Goal: Information Seeking & Learning: Learn about a topic

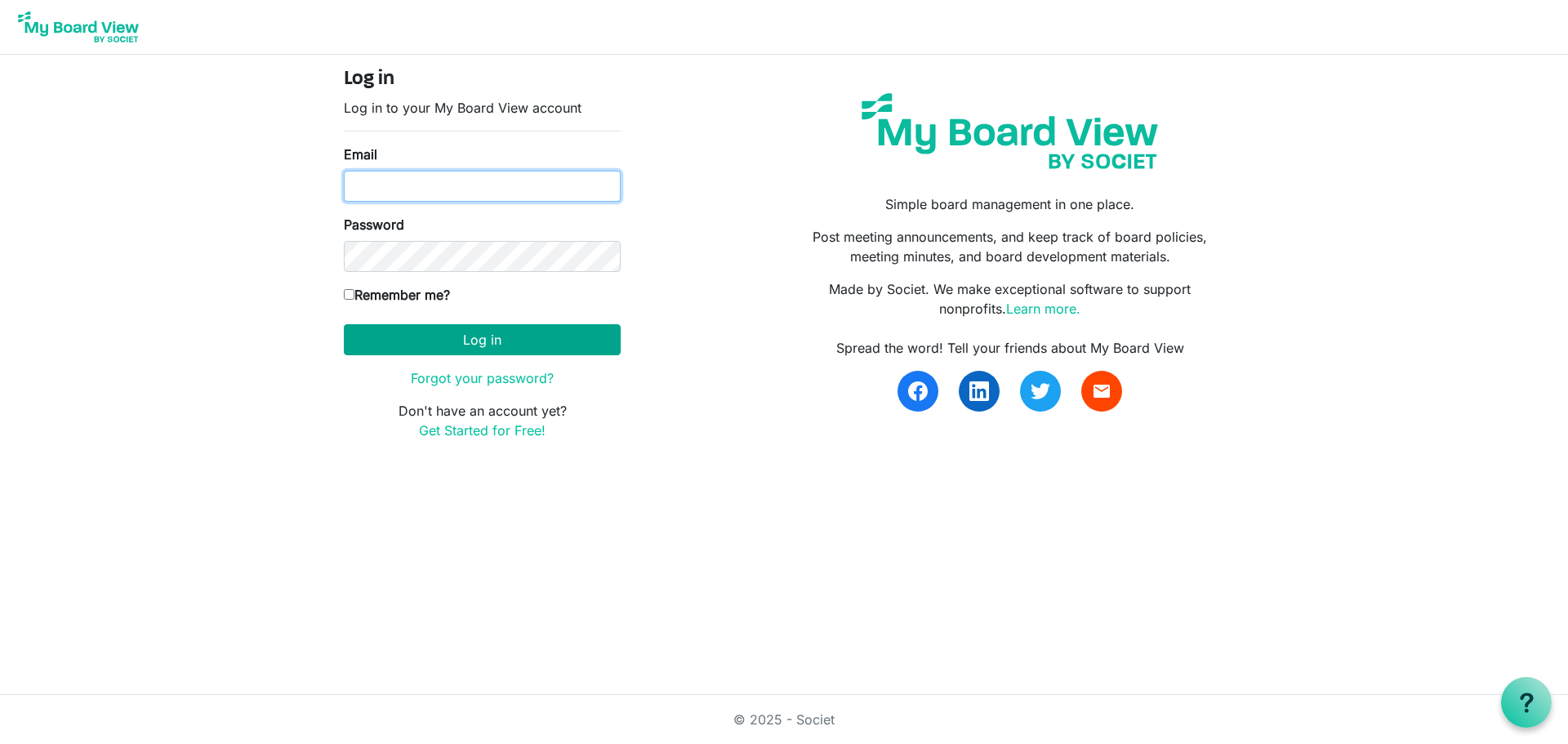
type input "monicasnipes@hotmail.com"
click at [483, 342] on button "Log in" at bounding box center [482, 340] width 277 height 31
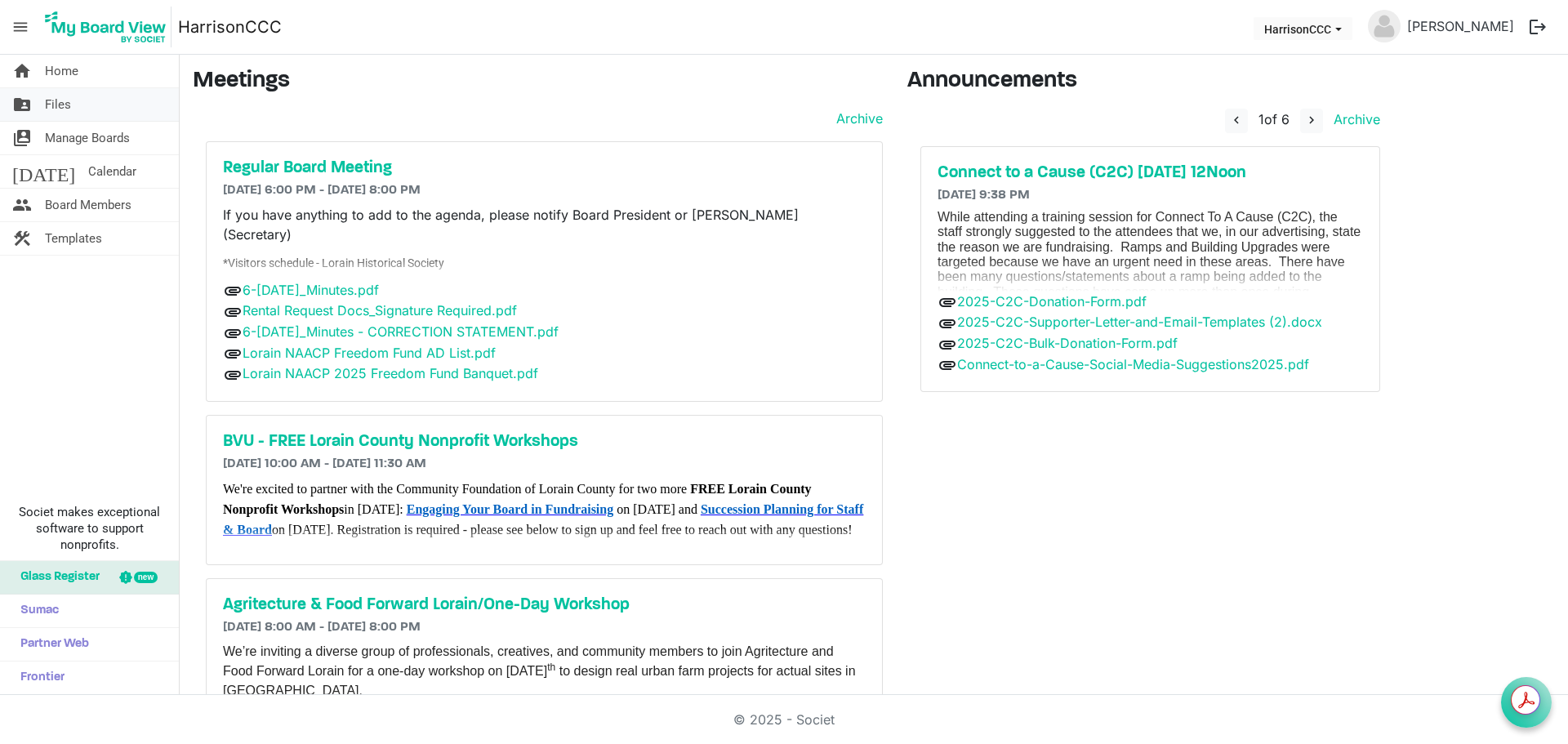
click at [68, 106] on span "Files" at bounding box center [58, 104] width 27 height 32
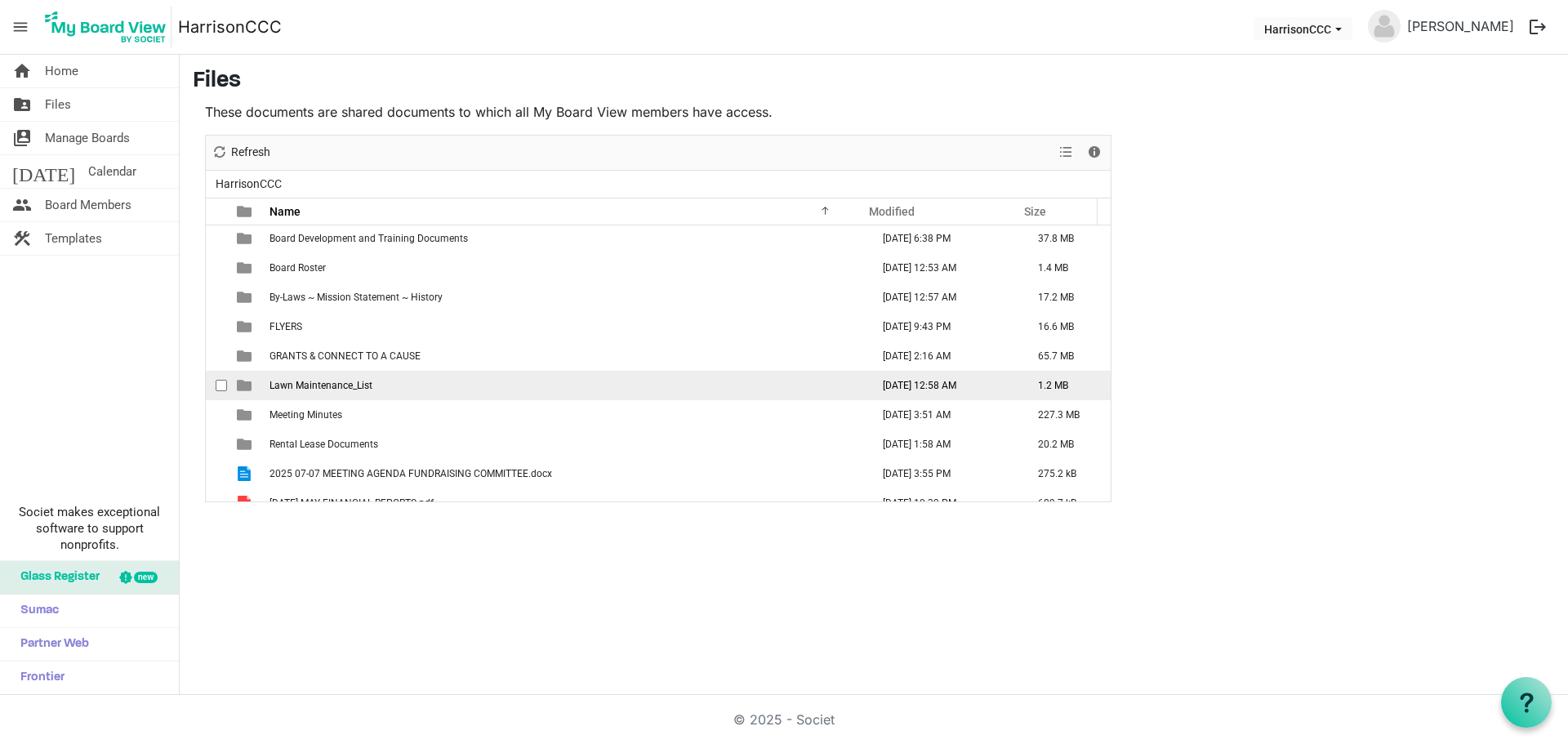
scroll to position [47, 0]
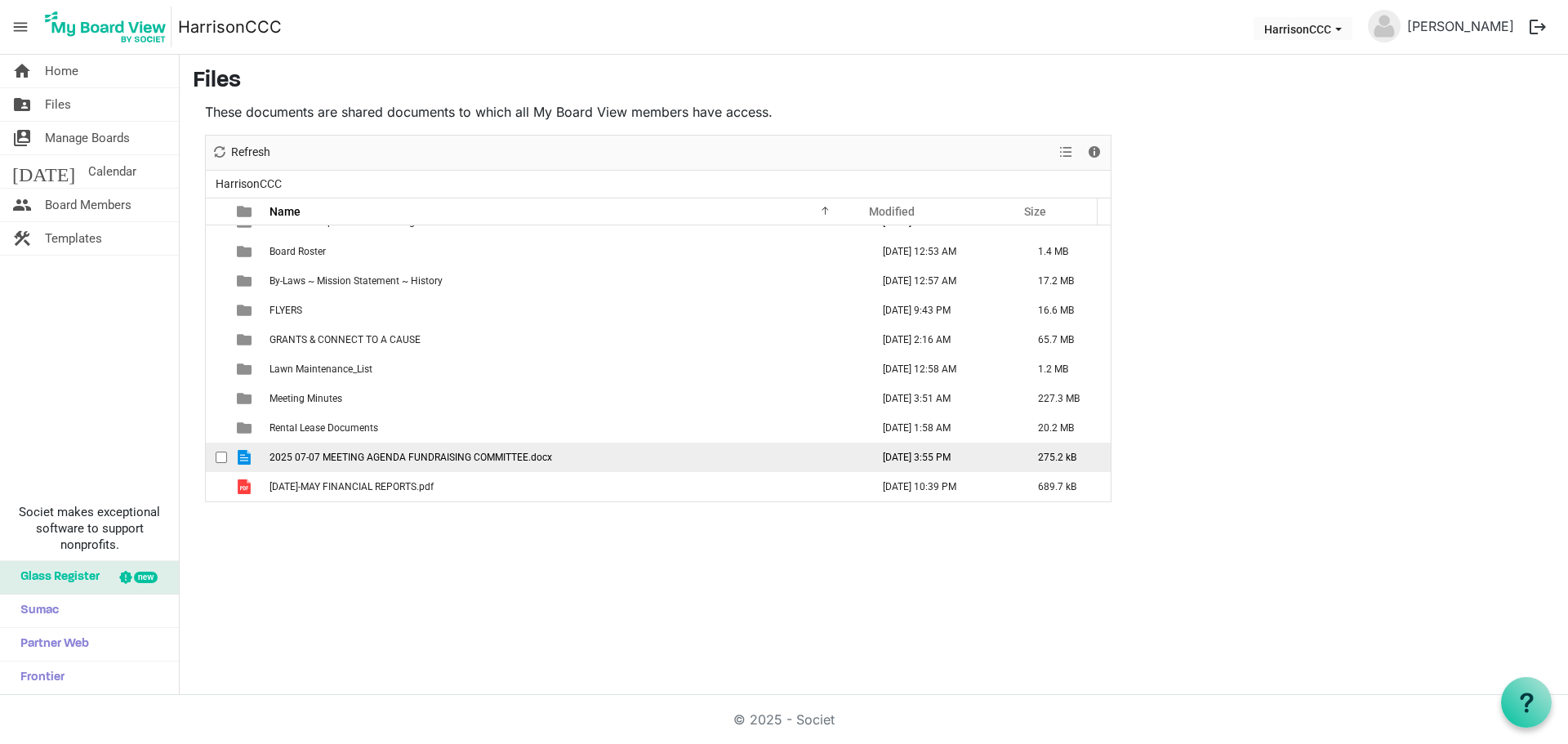
click at [398, 464] on td "2025 07-07 MEETING AGENDA FUNDRAISING COMMITTEE.docx" at bounding box center [565, 456] width 601 height 29
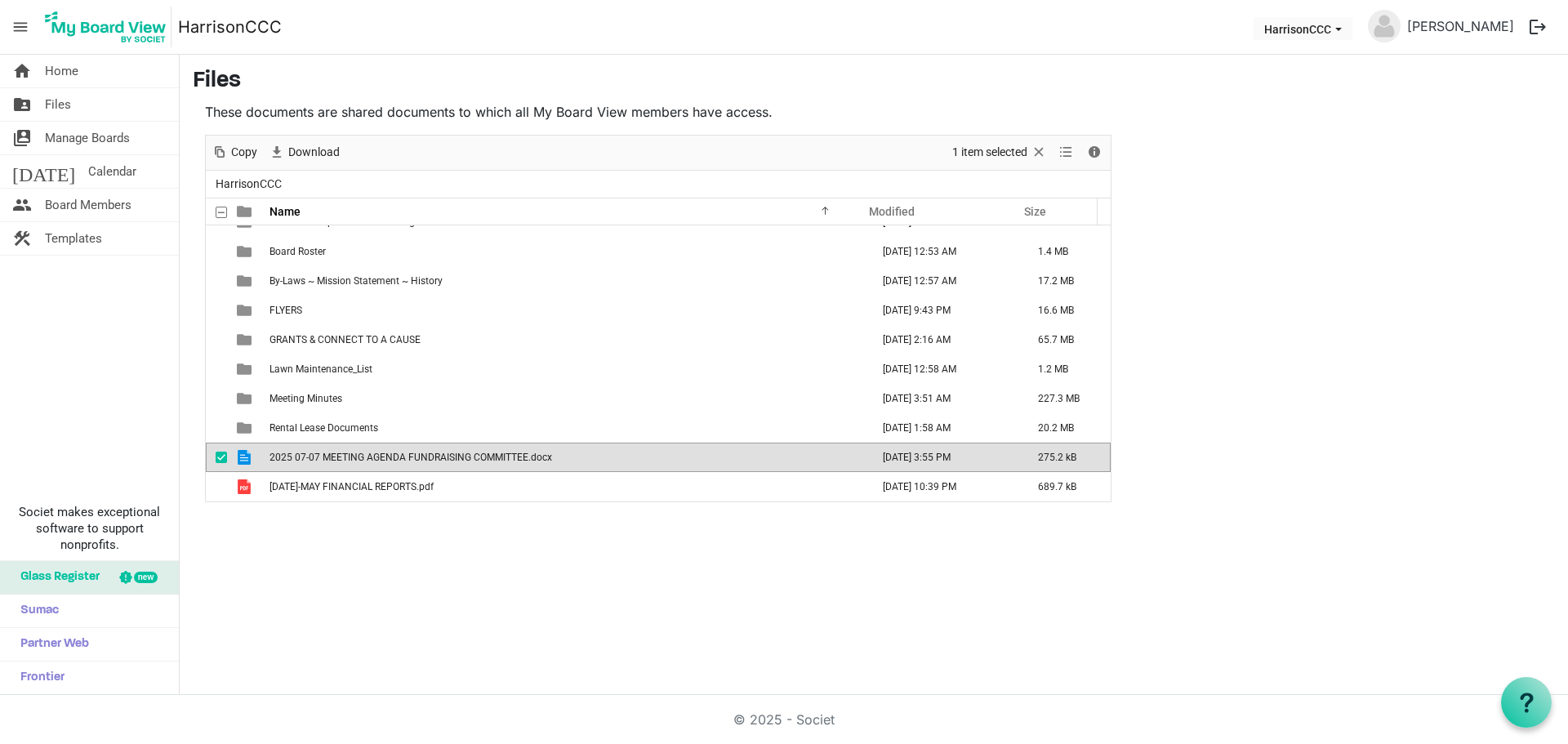
click at [398, 464] on td "2025 07-07 MEETING AGENDA FUNDRAISING COMMITTEE.docx" at bounding box center [565, 456] width 601 height 29
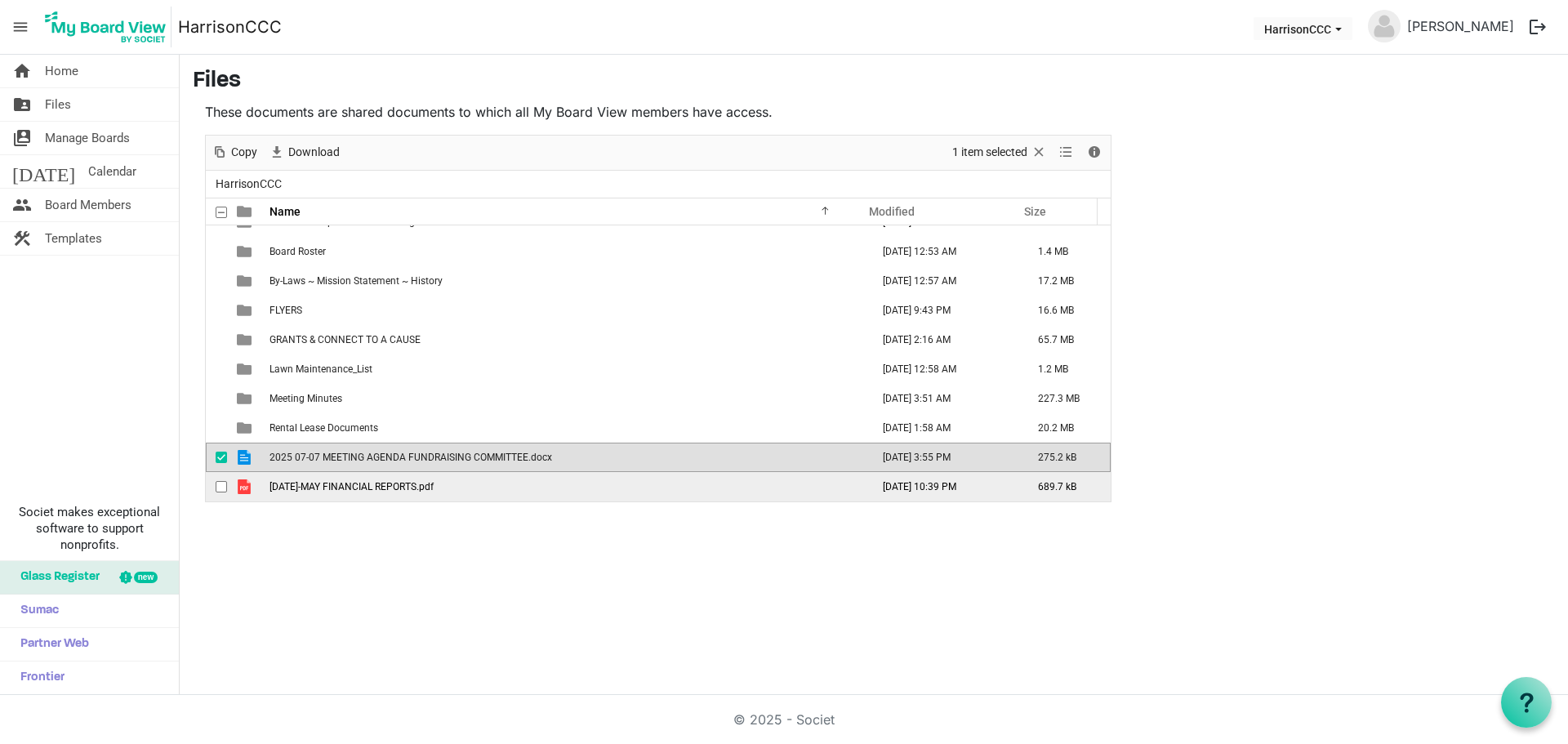
click at [395, 488] on span "2025 JAN-MAY FINANCIAL REPORTS.pdf" at bounding box center [351, 487] width 164 height 11
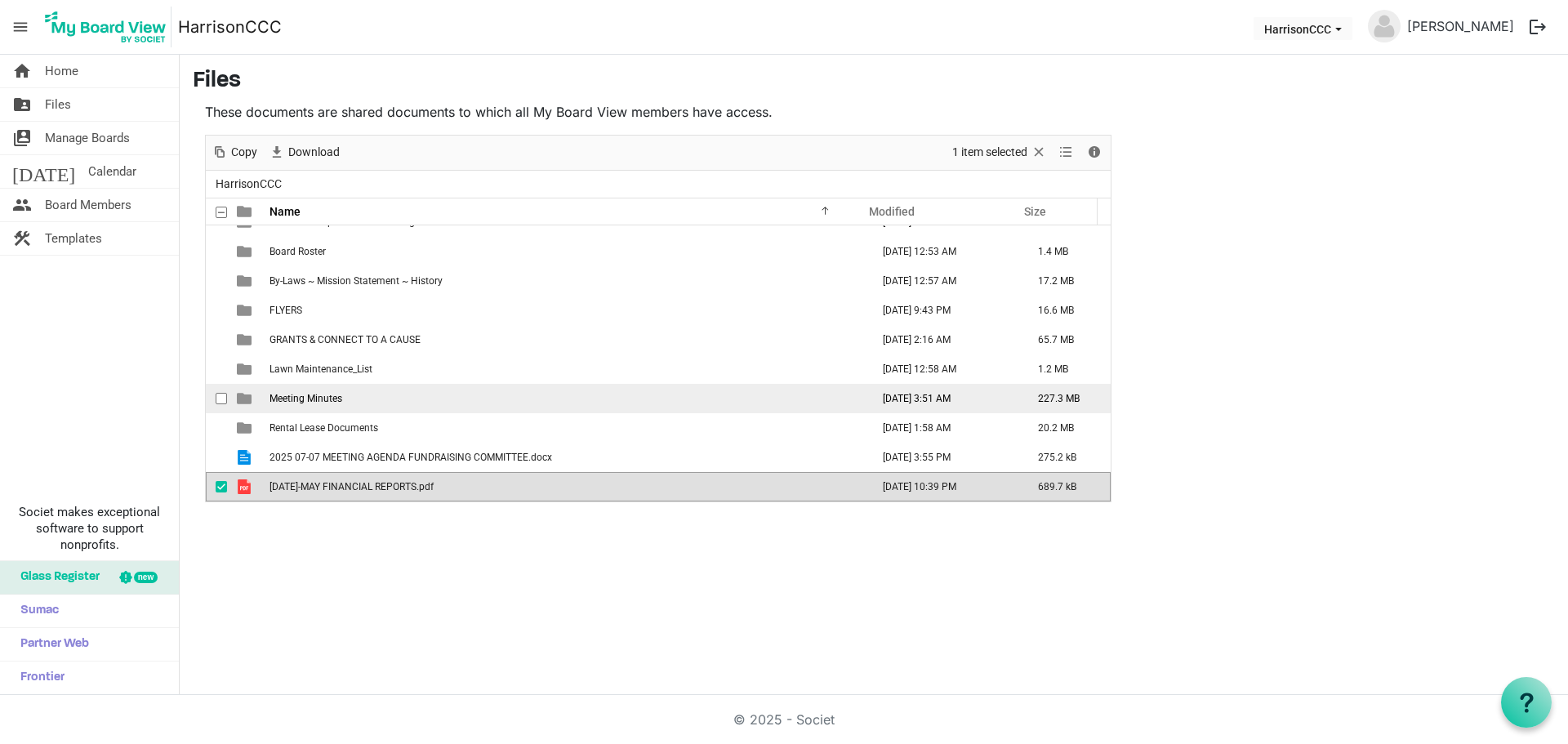
click at [325, 402] on span "Meeting Minutes" at bounding box center [306, 399] width 73 height 11
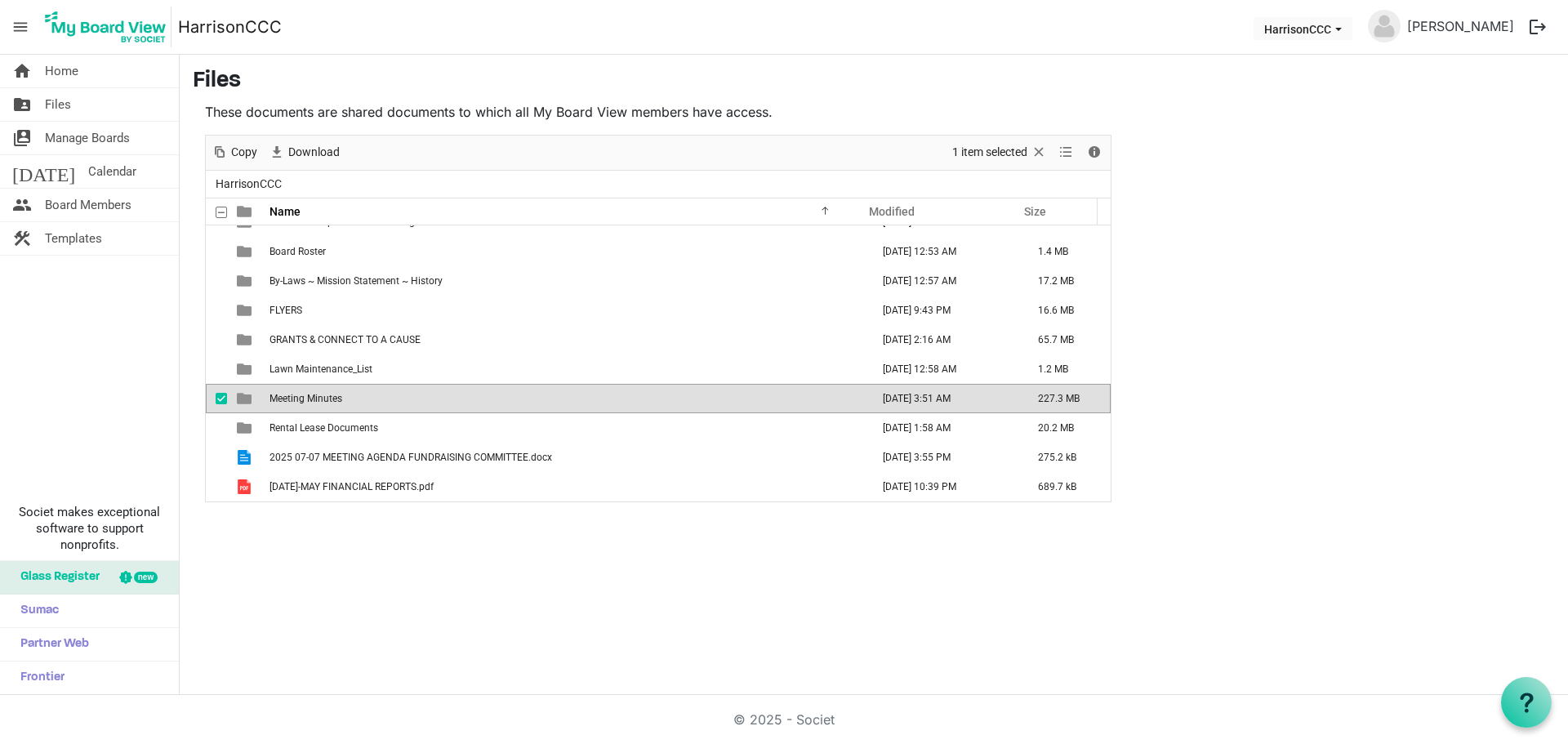
click at [325, 402] on span "Meeting Minutes" at bounding box center [306, 399] width 73 height 11
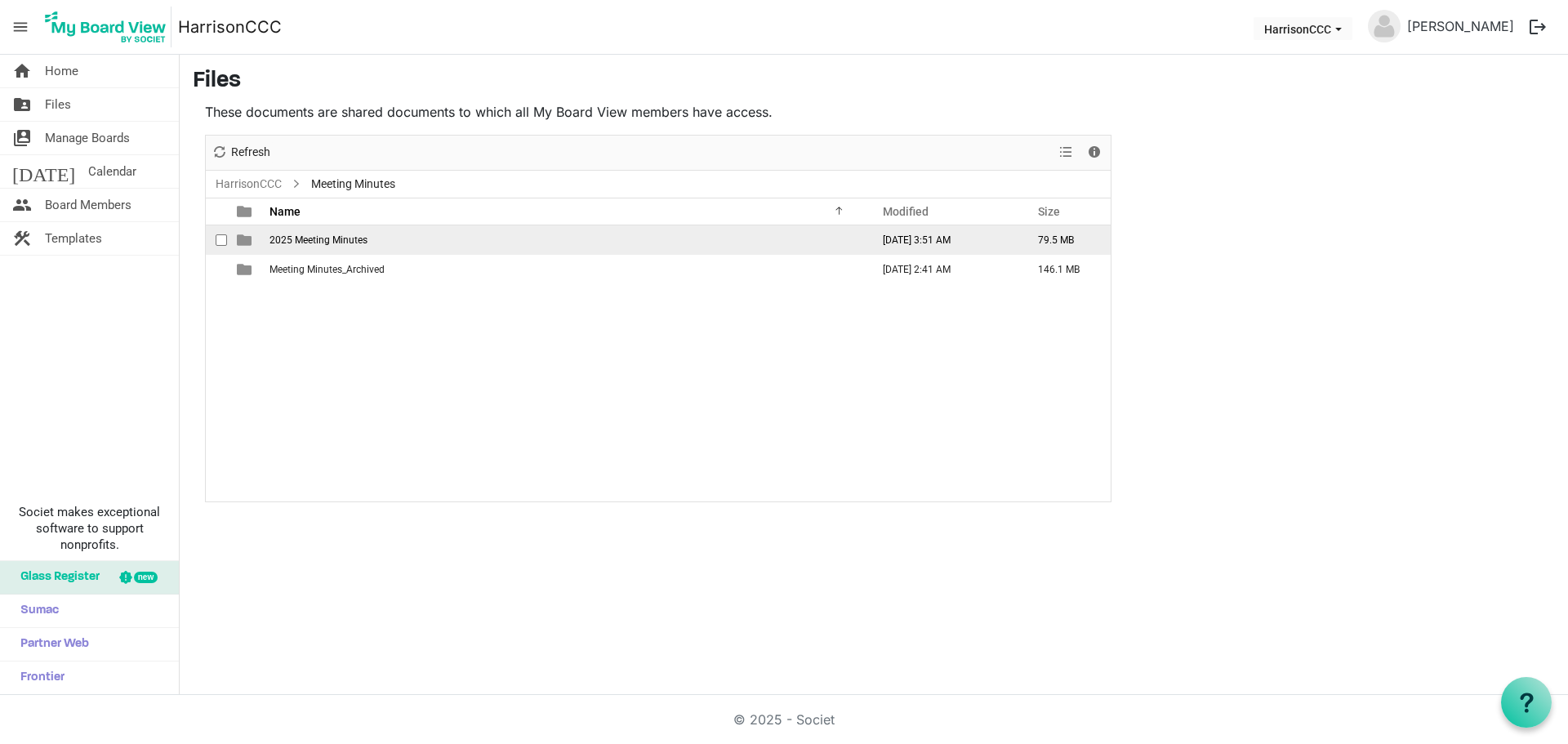
click at [352, 240] on span "2025 Meeting Minutes" at bounding box center [318, 240] width 98 height 11
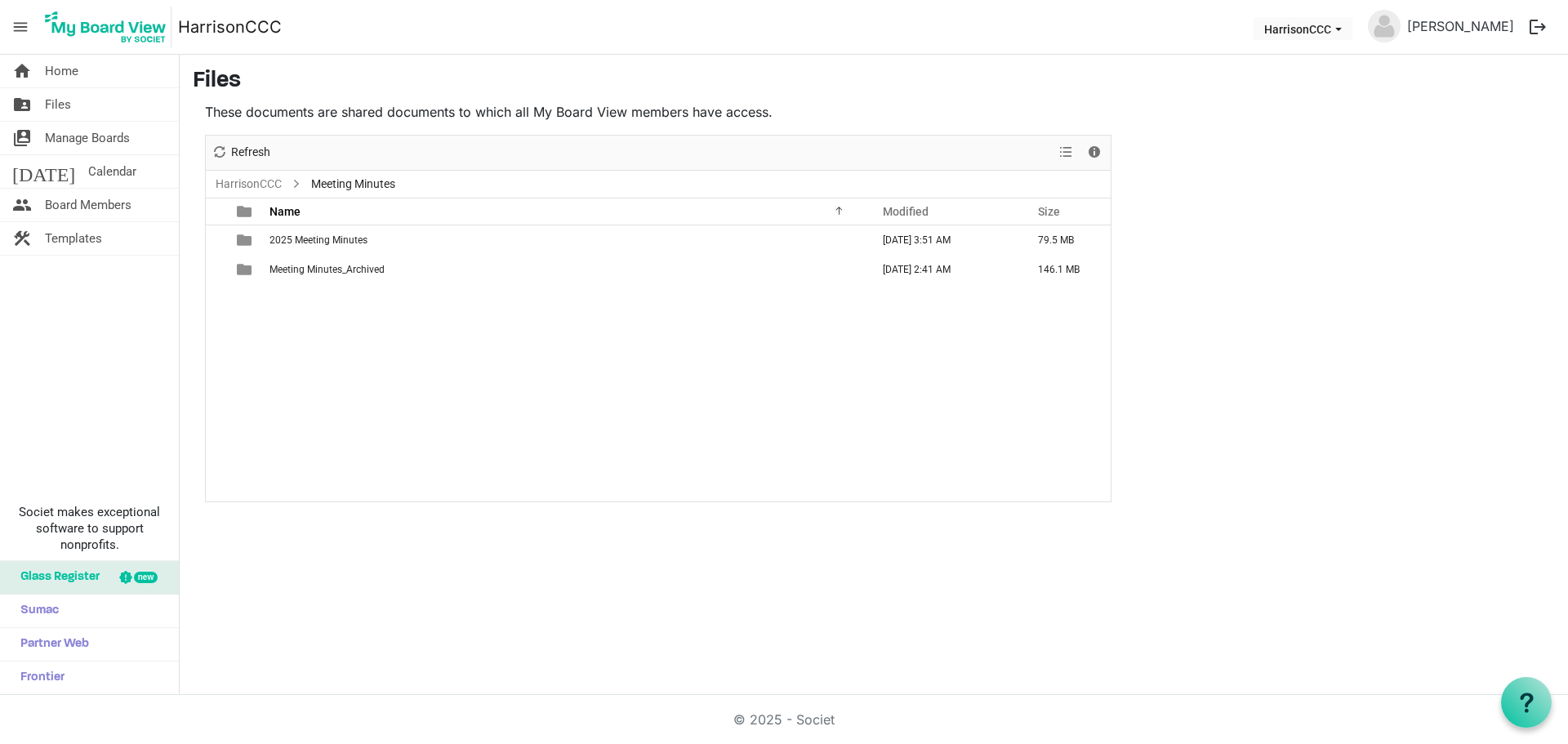
click at [351, 242] on span "2025 Meeting Minutes" at bounding box center [318, 240] width 98 height 11
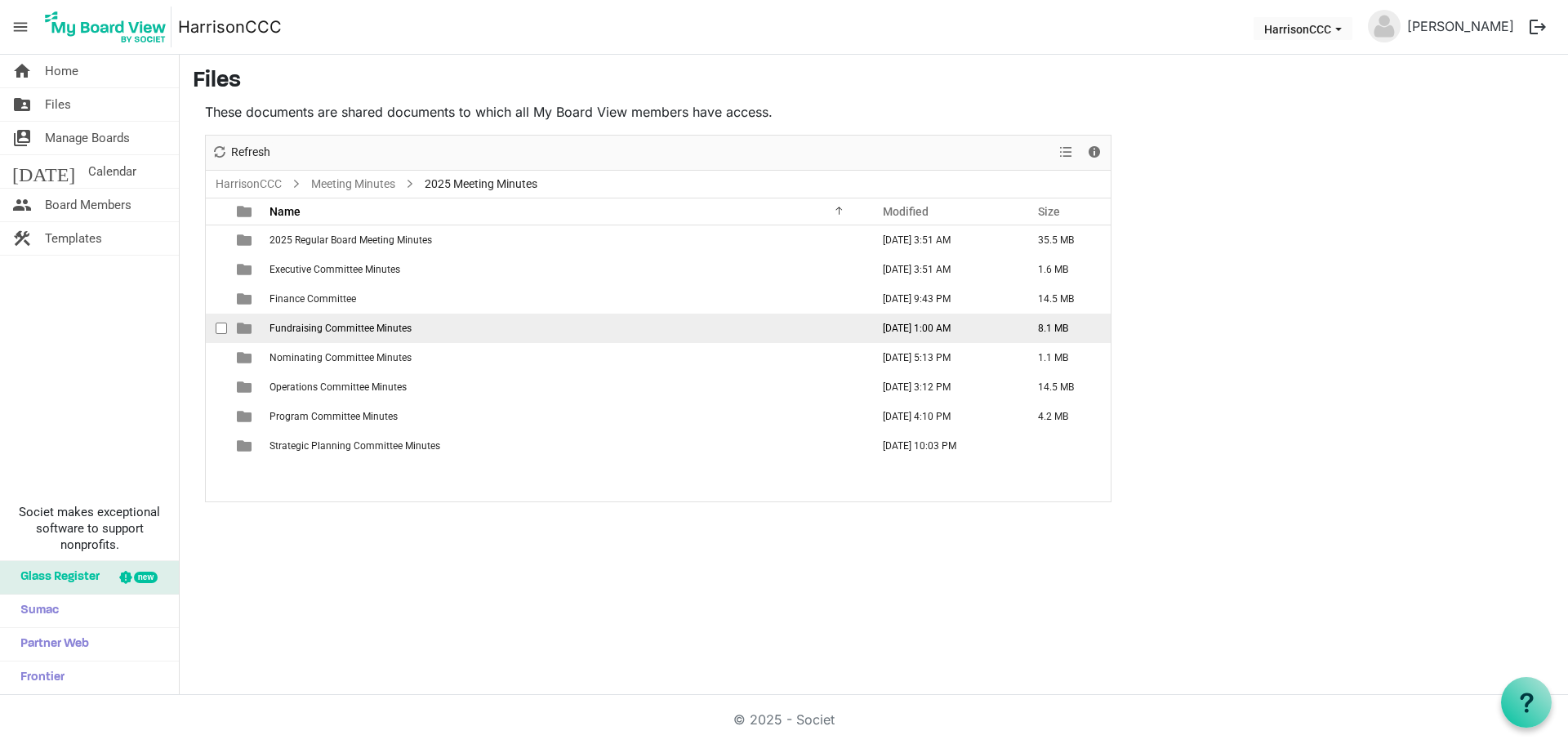
click at [309, 326] on span "Fundraising Committee Minutes" at bounding box center [341, 328] width 142 height 11
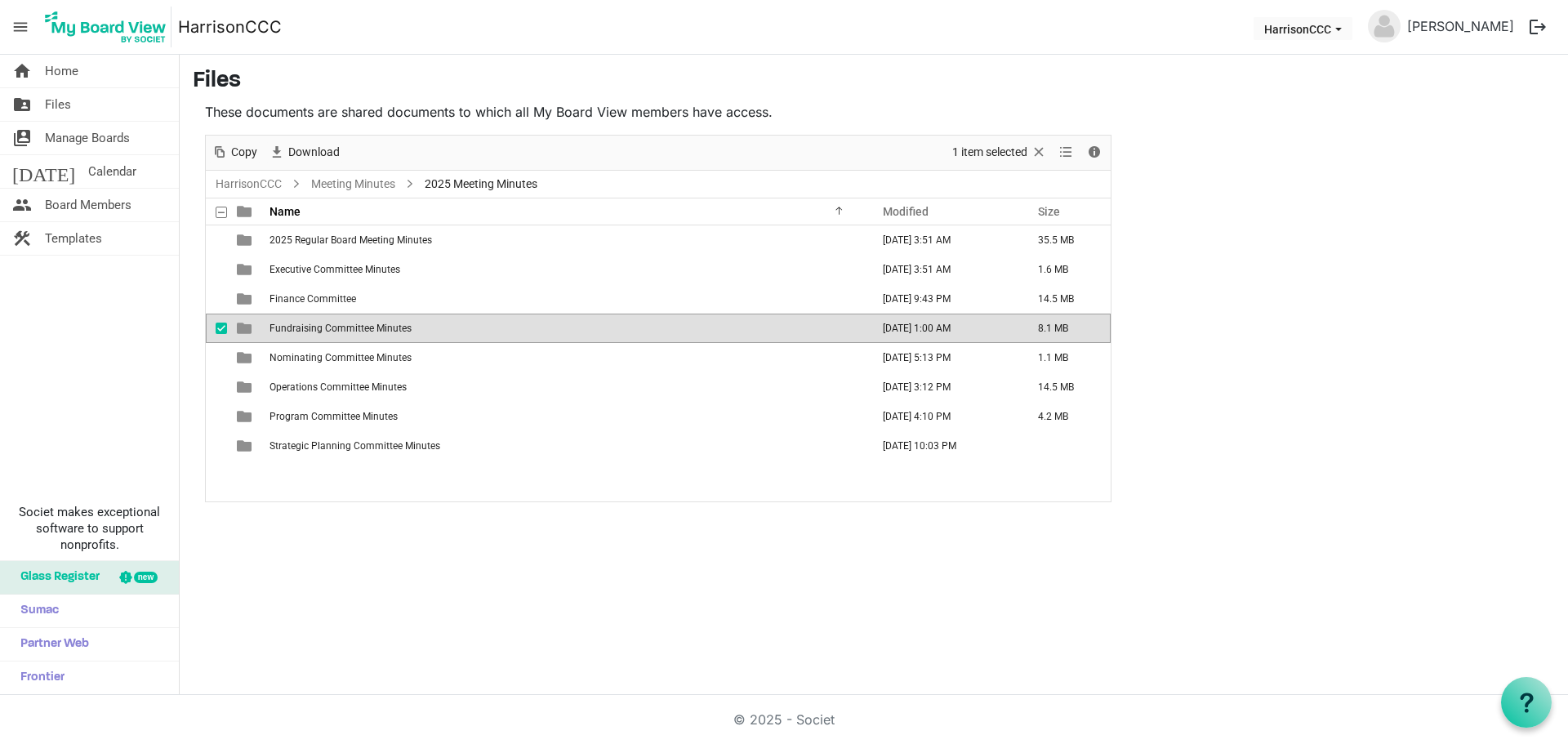
click at [309, 326] on span "Fundraising Committee Minutes" at bounding box center [341, 328] width 142 height 11
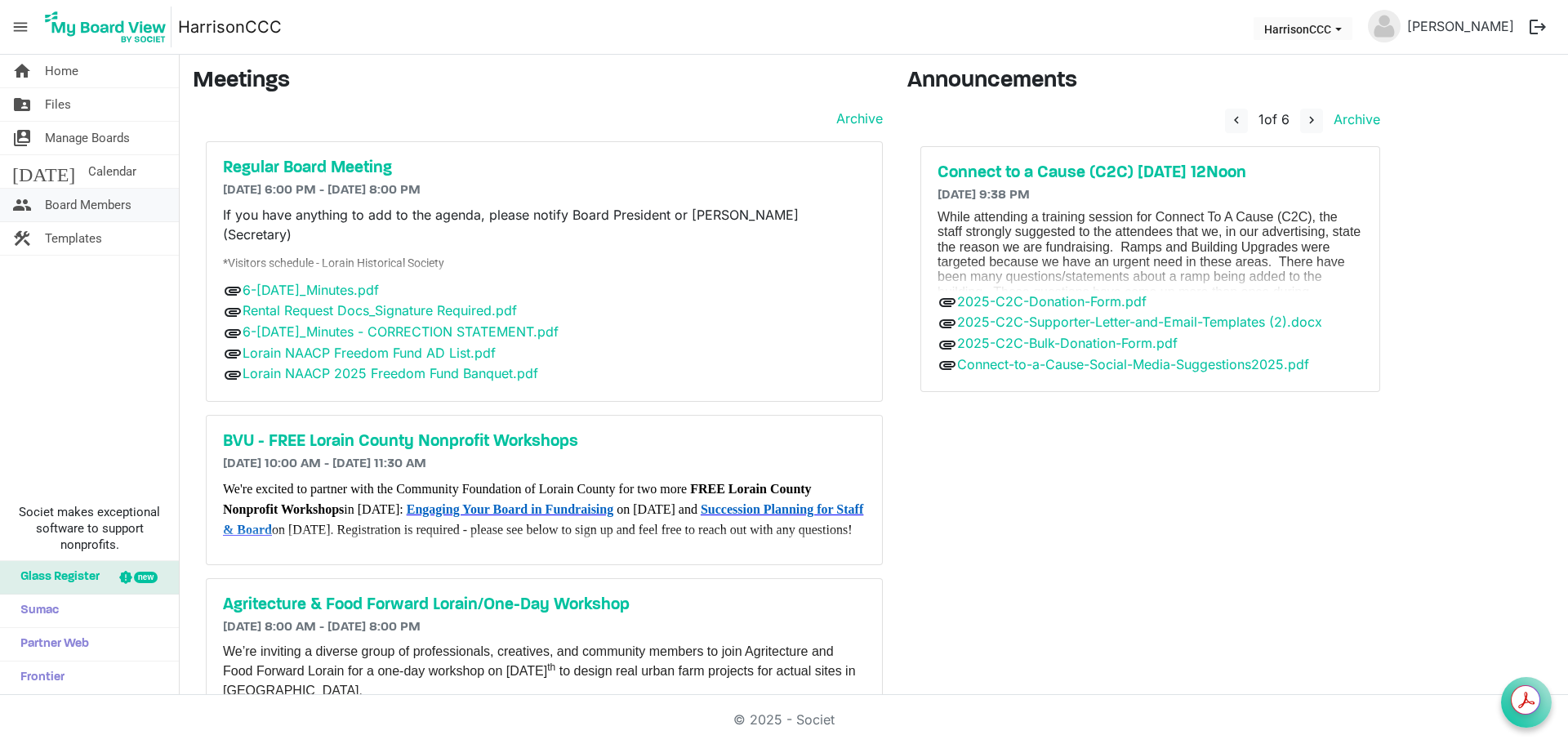
click at [89, 203] on span "Board Members" at bounding box center [87, 205] width 86 height 32
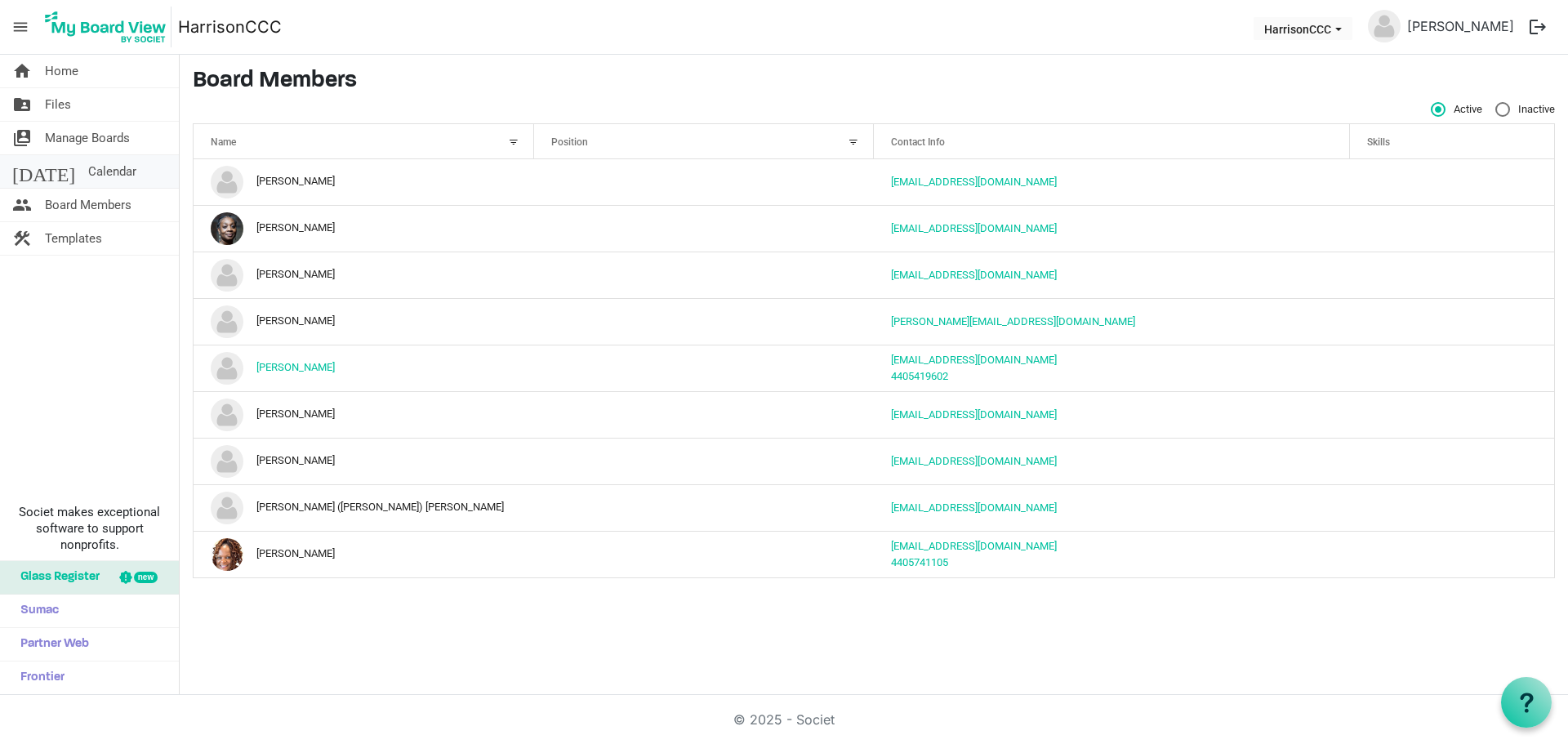
click at [88, 177] on span "Calendar" at bounding box center [112, 171] width 48 height 32
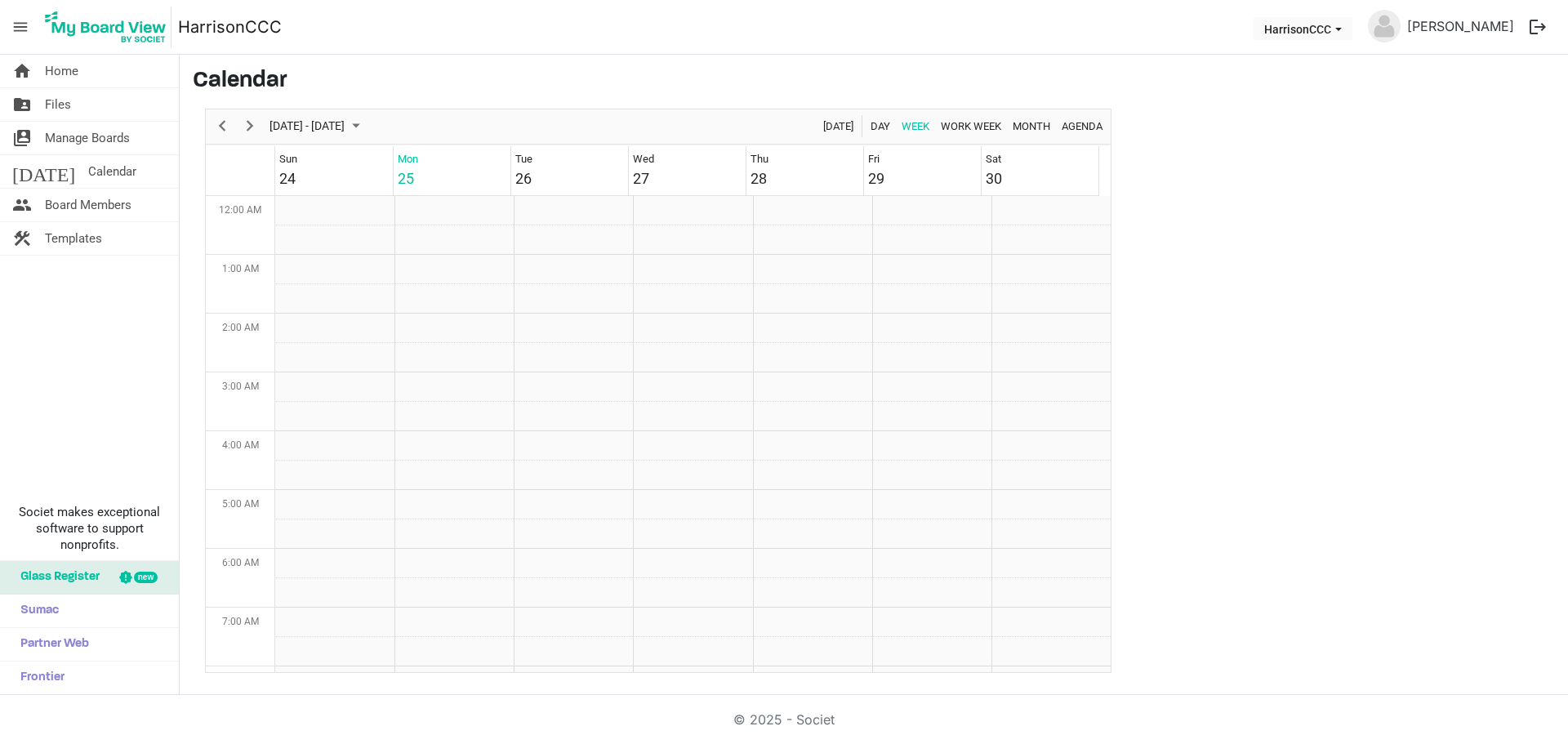
scroll to position [529, 0]
click at [84, 143] on span "Manage Boards" at bounding box center [86, 138] width 84 height 32
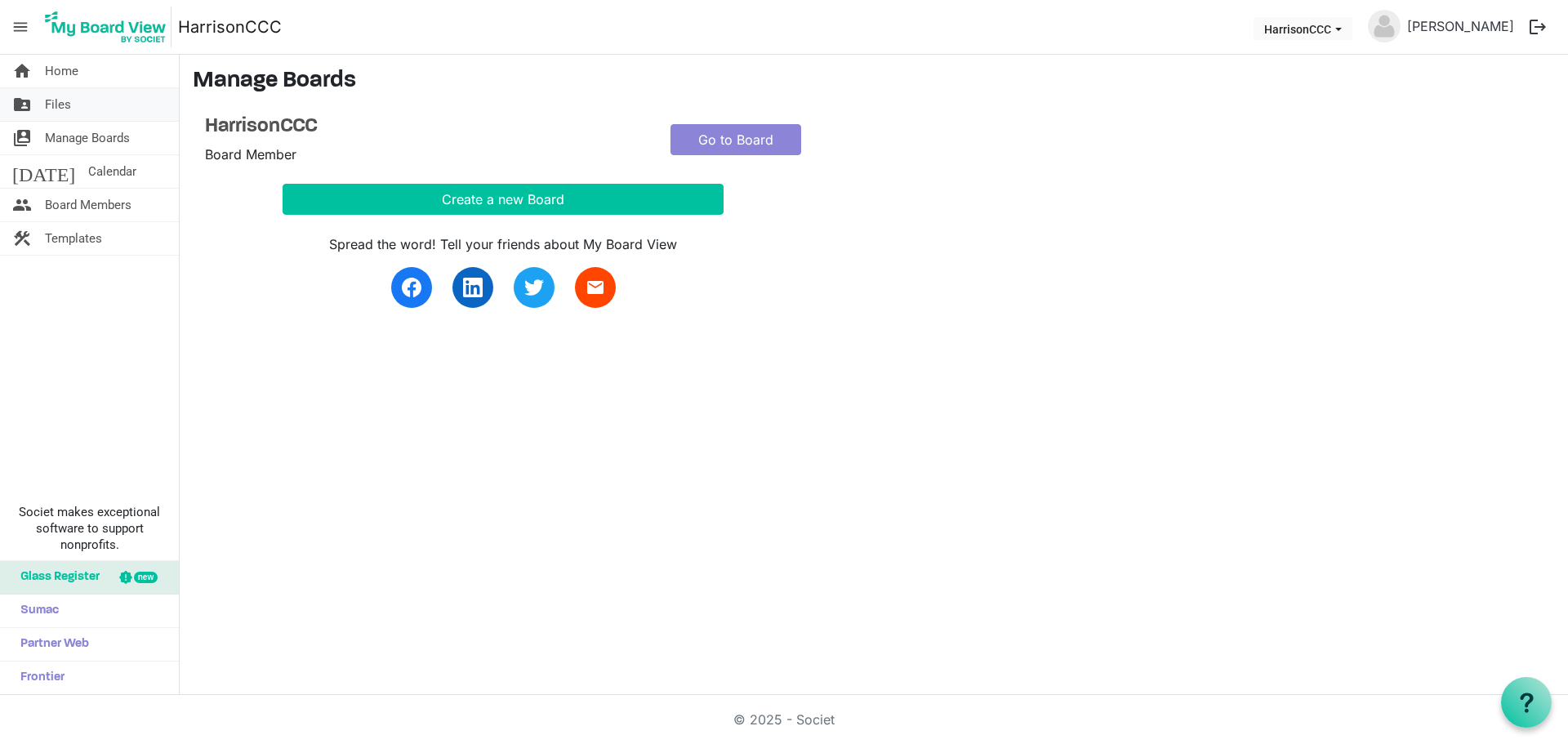
click at [84, 103] on link "folder_shared Files" at bounding box center [89, 104] width 178 height 32
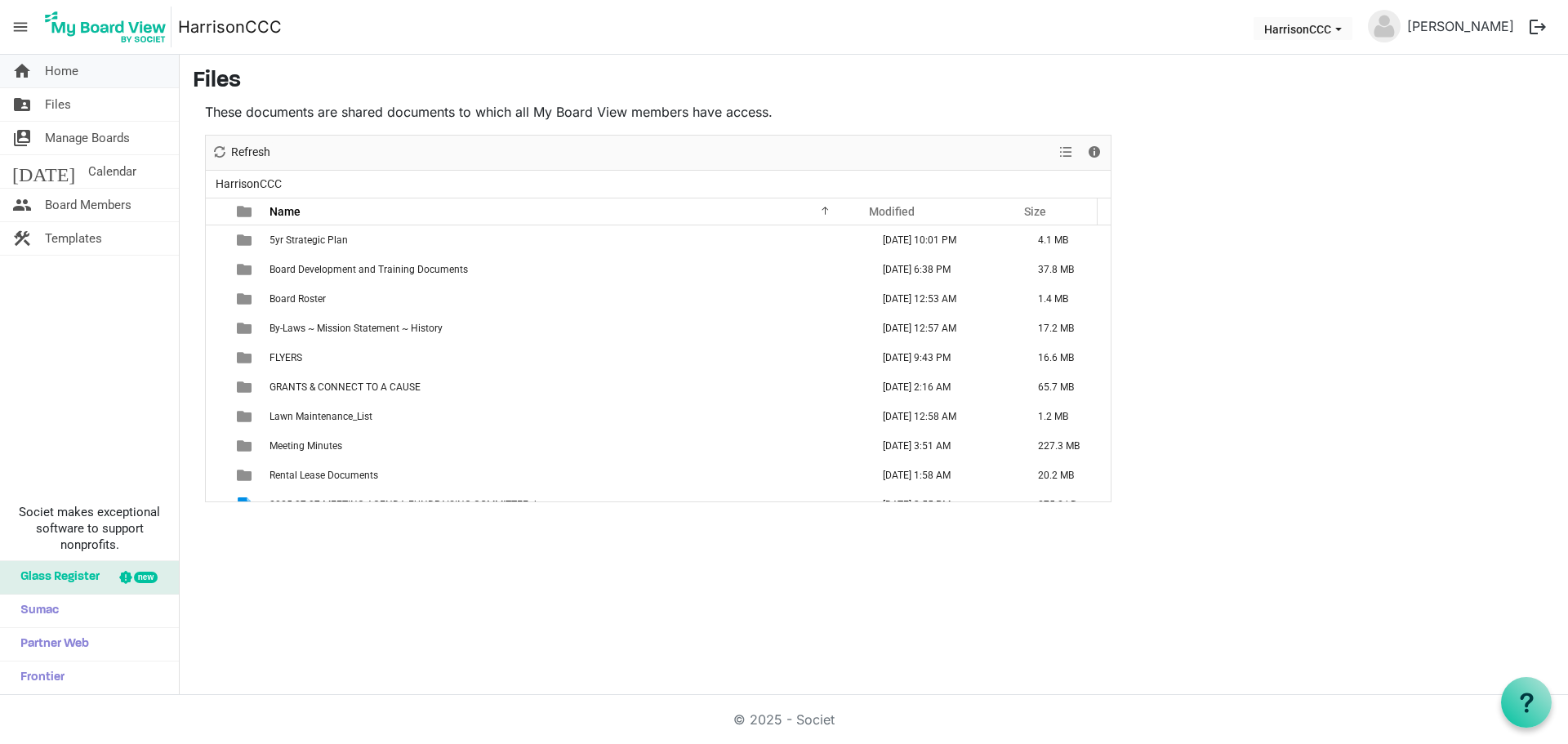
click at [65, 75] on span "Home" at bounding box center [61, 71] width 33 height 32
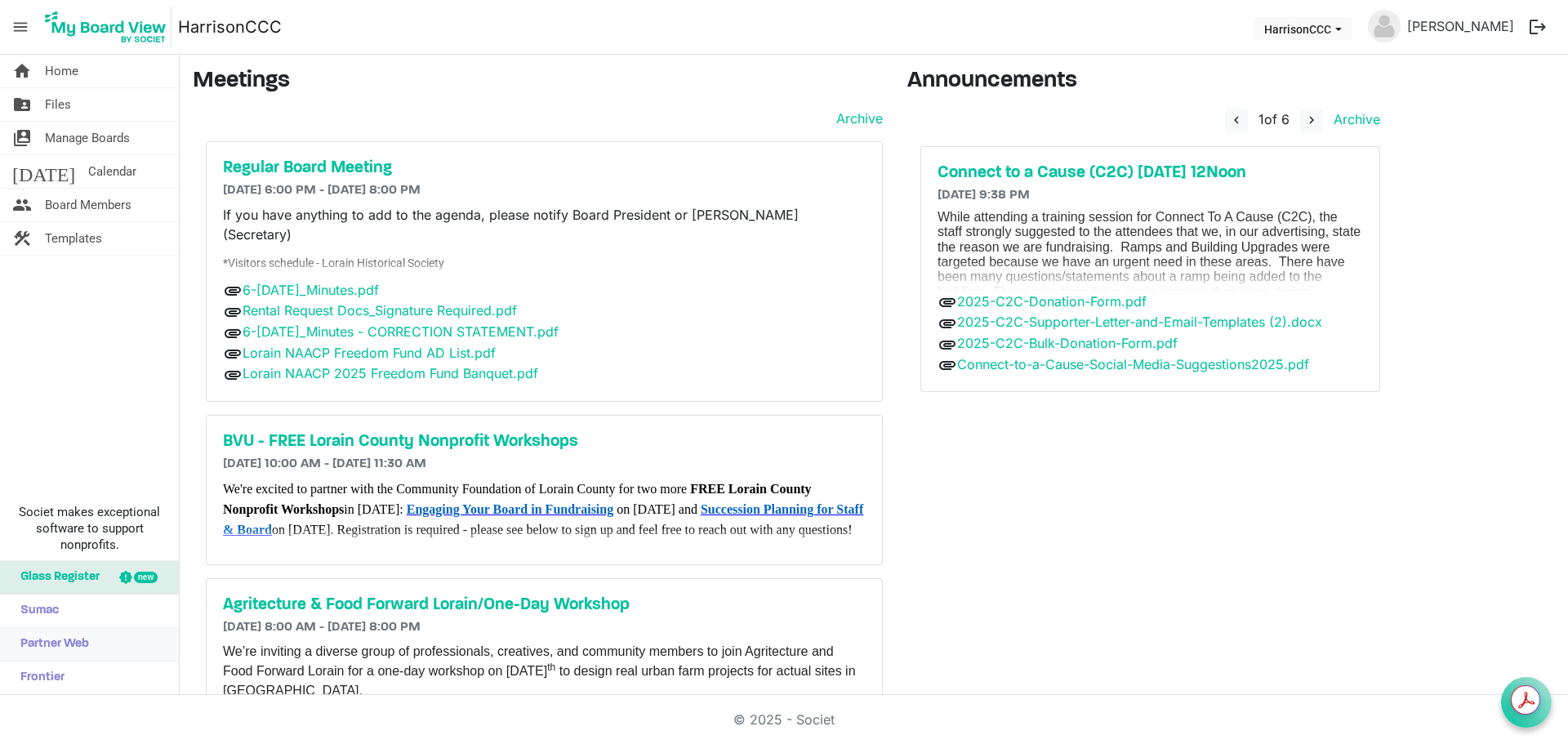
click at [86, 648] on span "Partner Web" at bounding box center [50, 644] width 77 height 32
click at [1309, 120] on span "navigate_next" at bounding box center [1311, 120] width 14 height 14
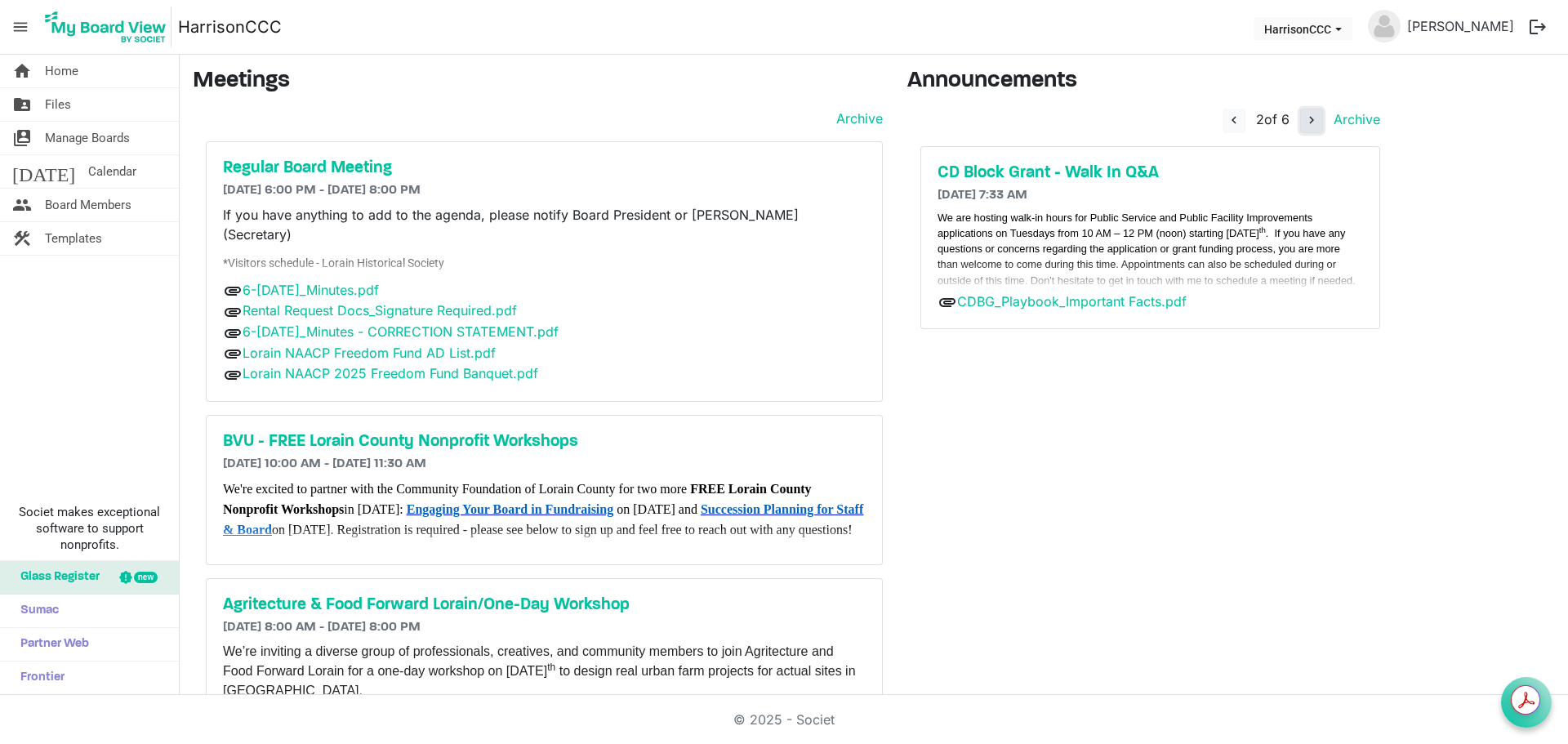
click at [1309, 120] on span "navigate_next" at bounding box center [1311, 120] width 14 height 14
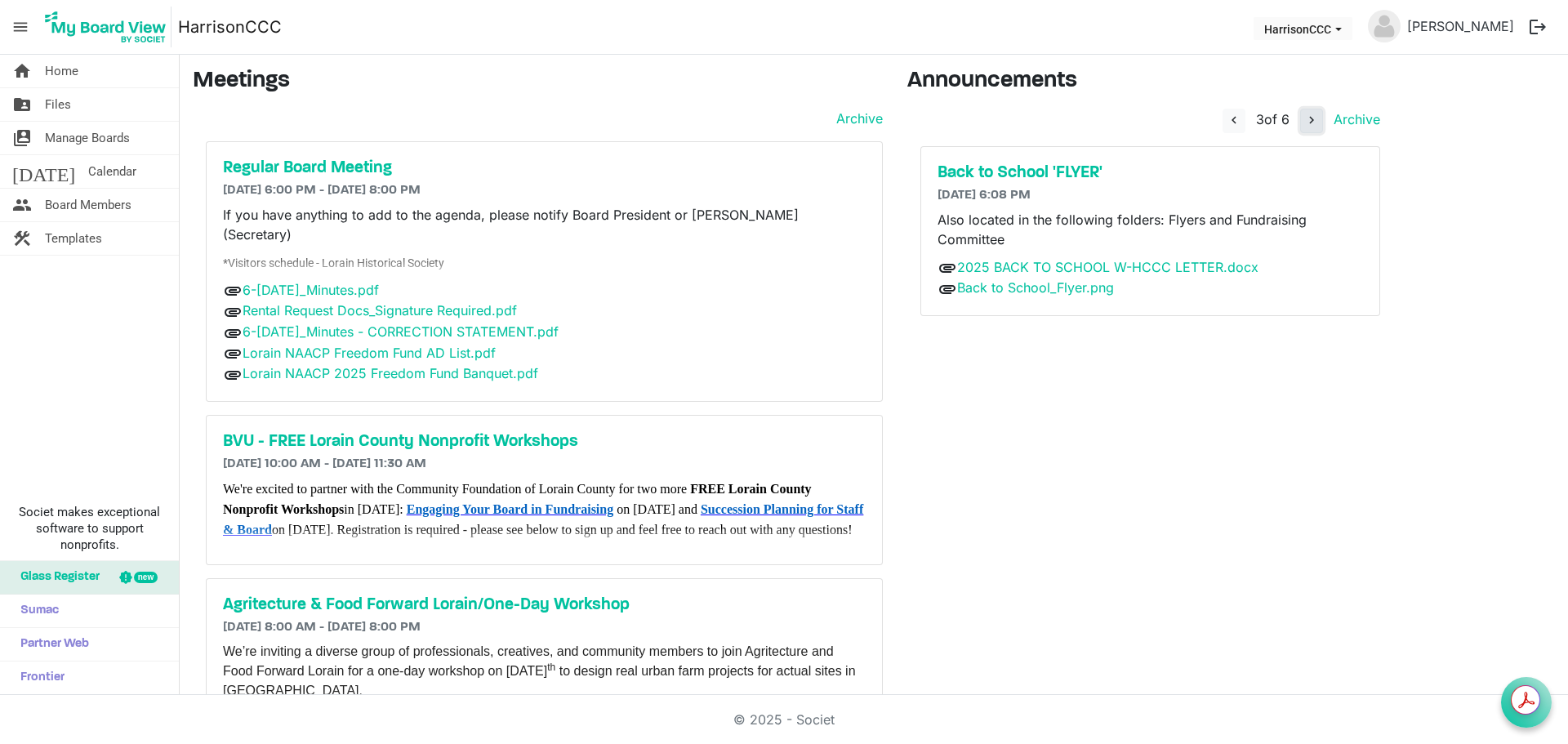
click at [1309, 120] on span "navigate_next" at bounding box center [1311, 120] width 14 height 14
click at [1309, 122] on span "navigate_next" at bounding box center [1311, 120] width 14 height 14
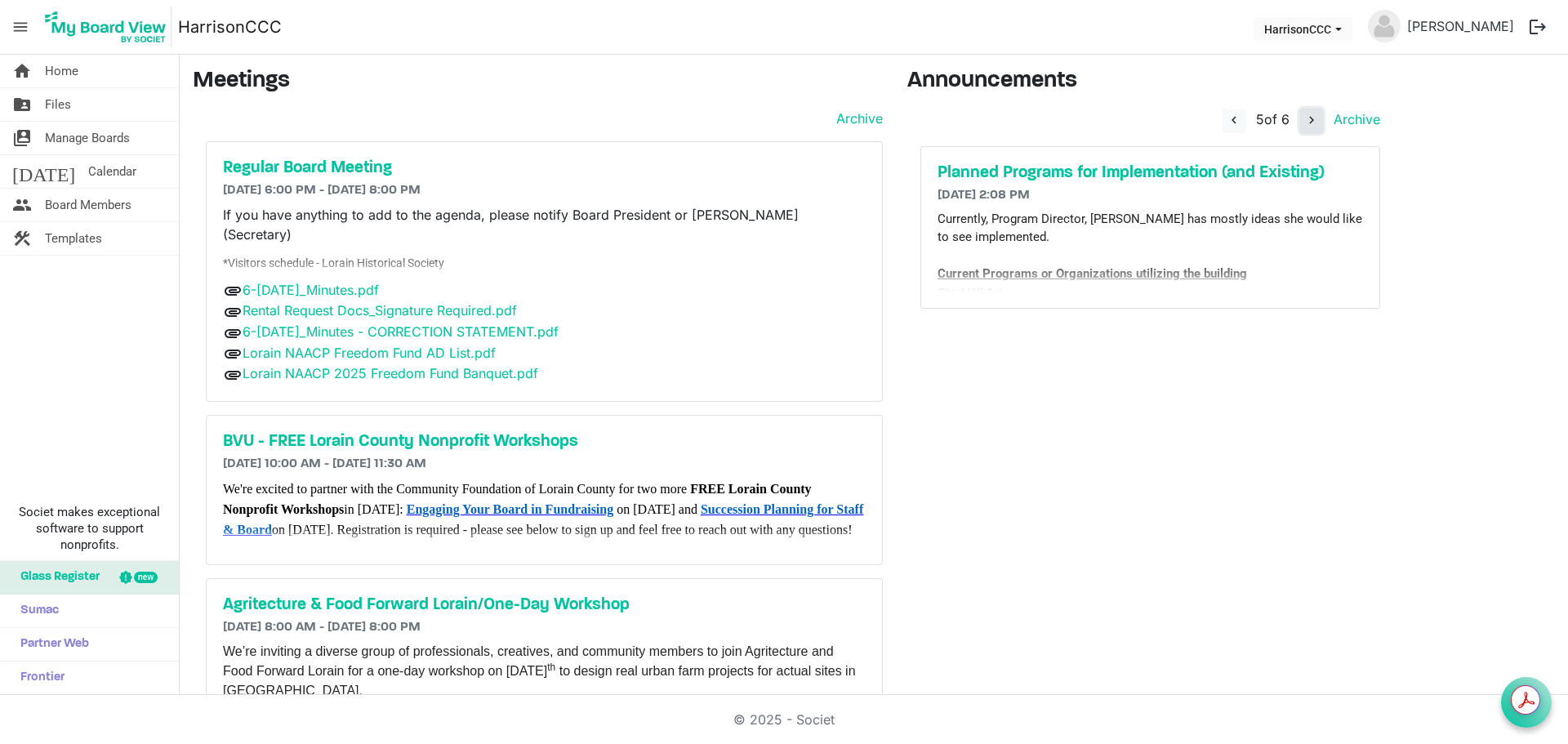
click at [1315, 127] on button "navigate_next" at bounding box center [1312, 121] width 23 height 25
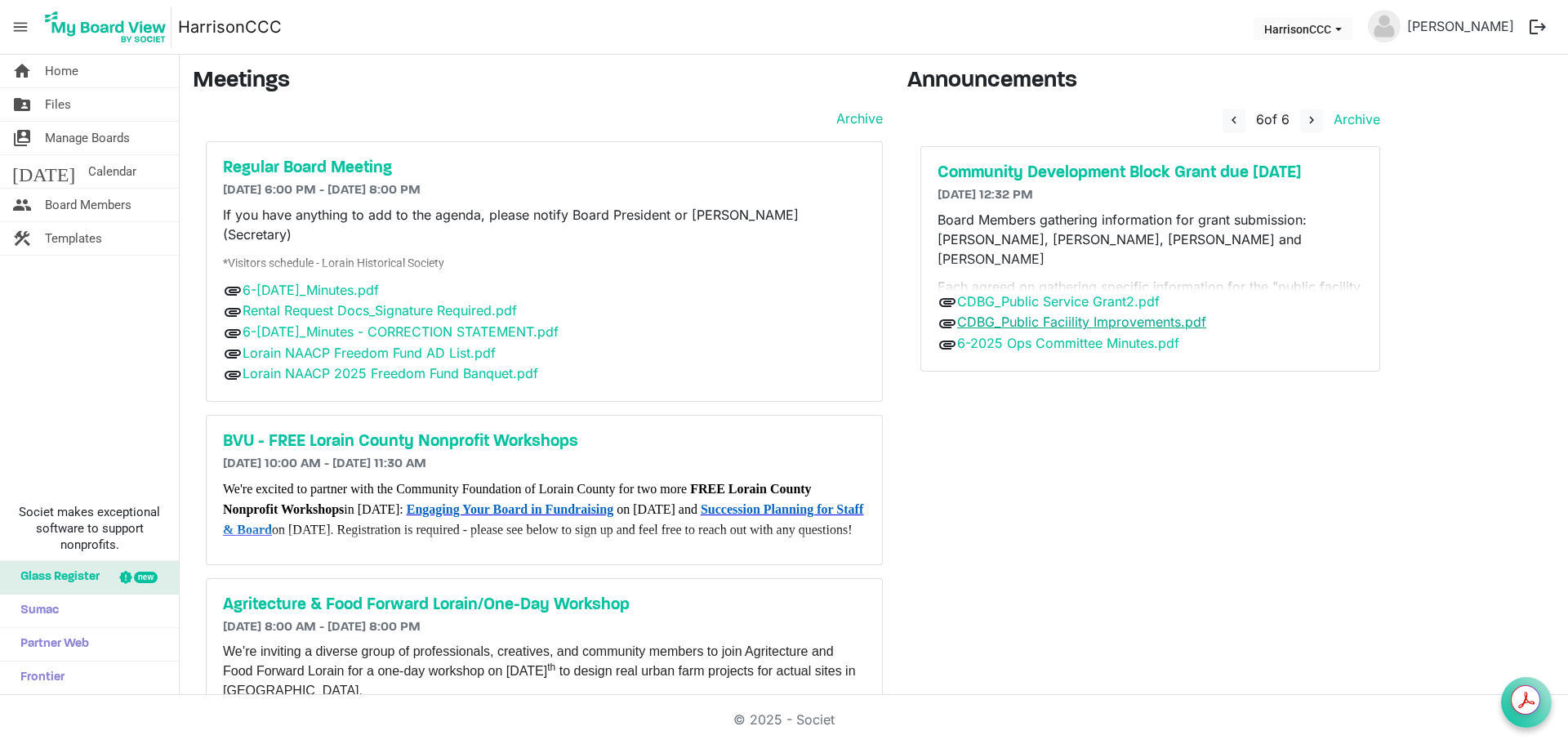
click at [1180, 326] on link "CDBG_Public Faciility Improvements.pdf" at bounding box center [1081, 321] width 249 height 16
click at [1106, 325] on link "CDBG_Public Faciility Improvements.pdf" at bounding box center [1081, 321] width 249 height 16
click at [1221, 207] on div "Community Development Block Grant due August 29th 7/6/2025 12:32 PM Board Membe…" at bounding box center [1149, 259] width 458 height 224
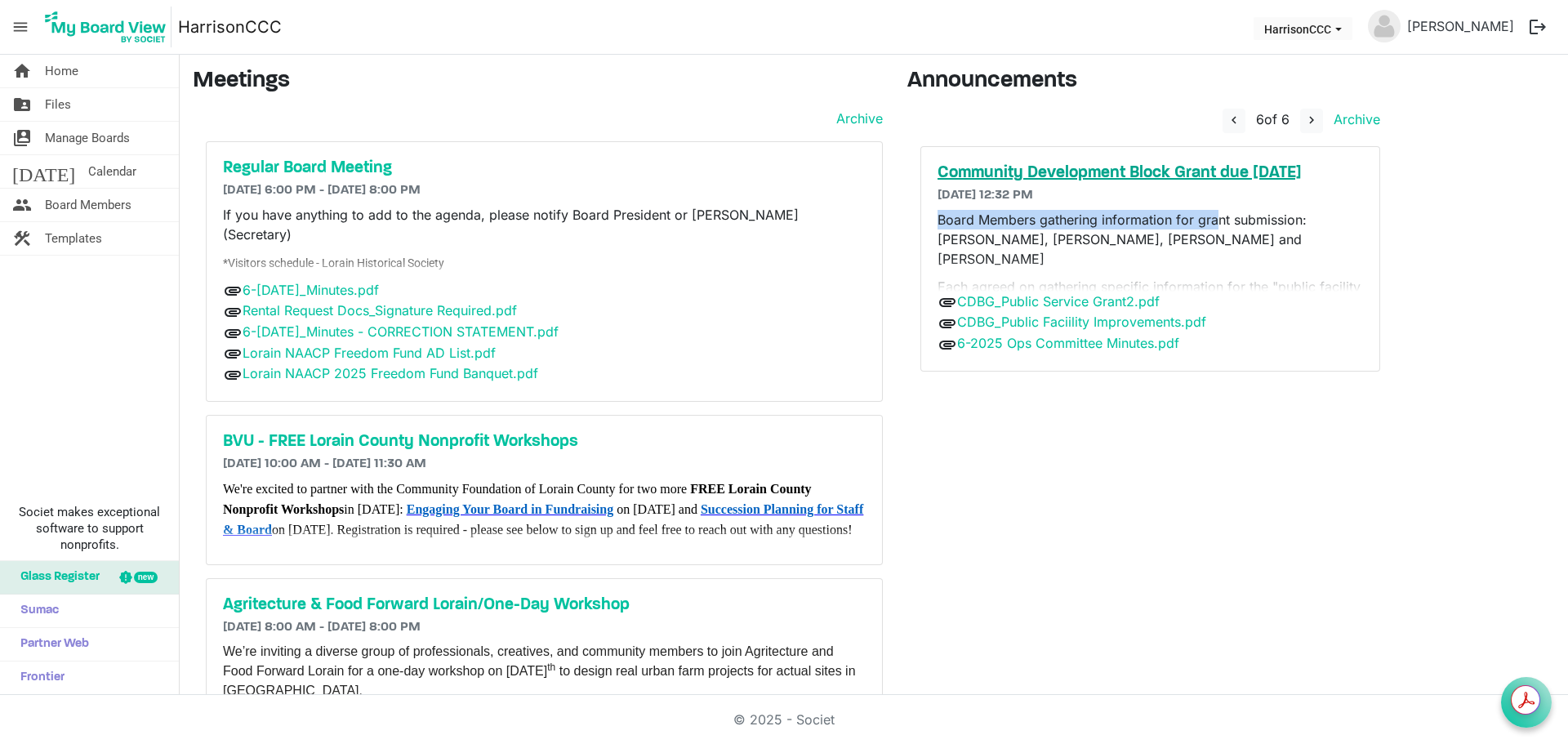
click at [1234, 172] on h5 "Community Development Block Grant due [DATE]" at bounding box center [1150, 173] width 425 height 20
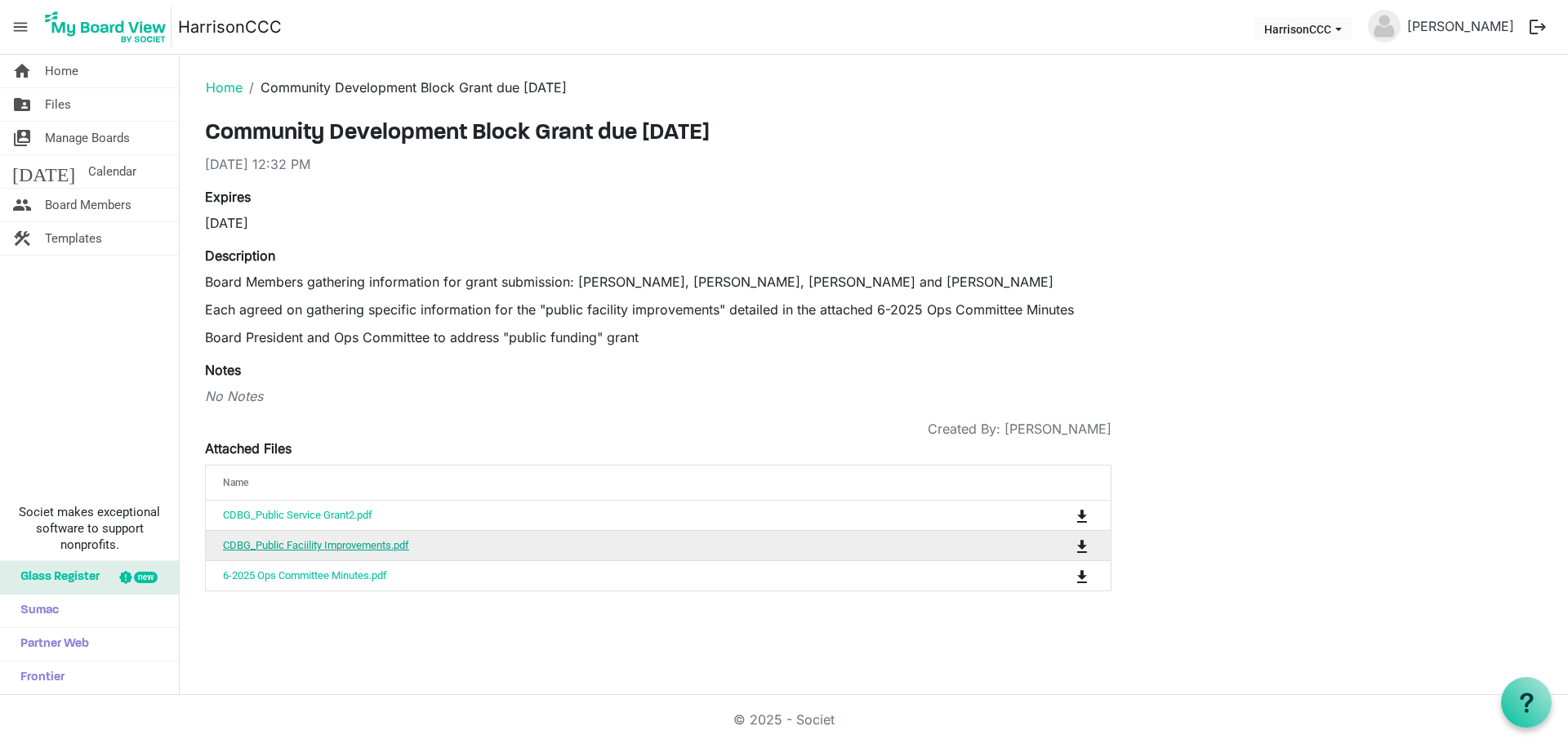
click at [336, 540] on link "CDBG_Public Faciility Improvements.pdf" at bounding box center [316, 545] width 186 height 12
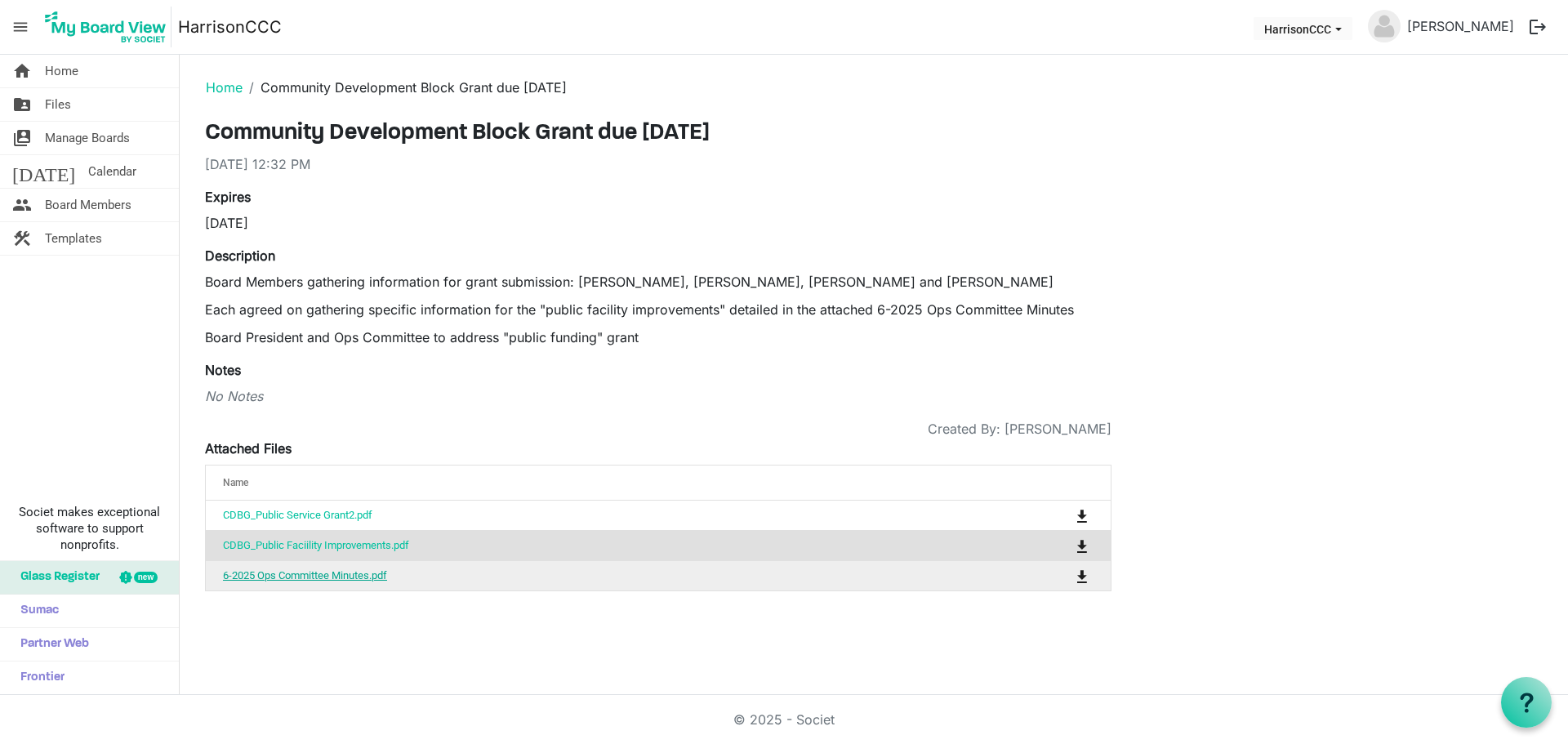
click at [330, 578] on link "6-2025 Ops Committee Minutes.pdf" at bounding box center [305, 575] width 164 height 12
click at [331, 578] on link "6-2025 Ops Committee Minutes.pdf" at bounding box center [305, 575] width 164 height 12
